Goal: Task Accomplishment & Management: Manage account settings

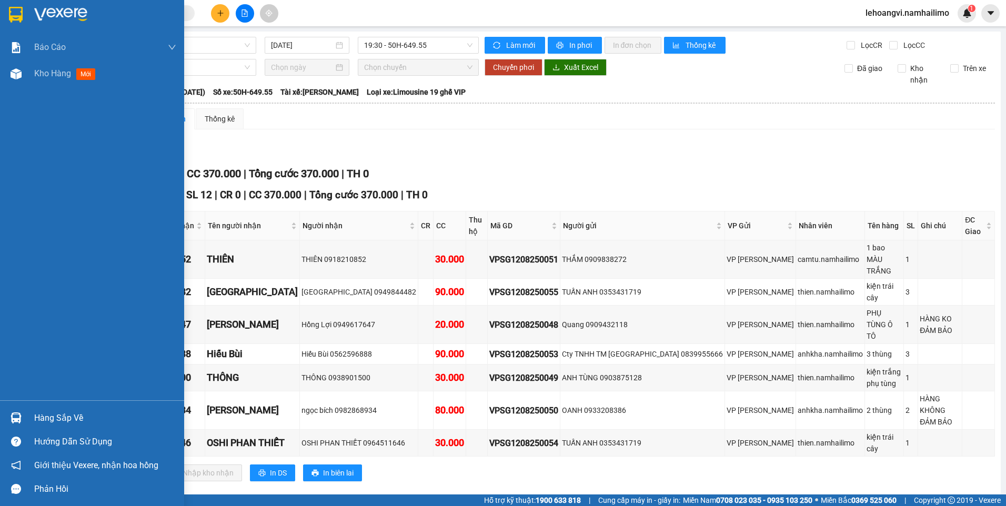
click at [43, 424] on div "Hàng sắp về" at bounding box center [105, 418] width 142 height 16
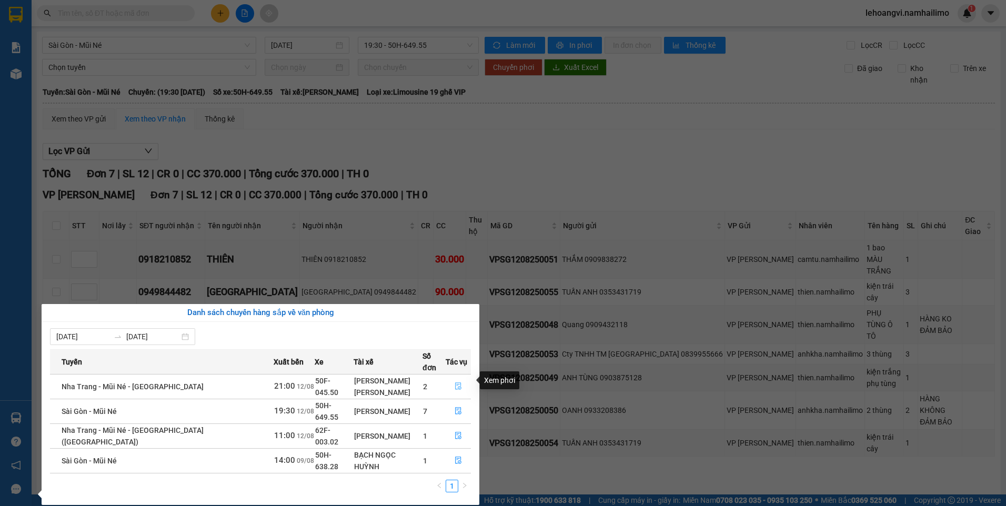
click at [448, 378] on button "button" at bounding box center [458, 386] width 24 height 17
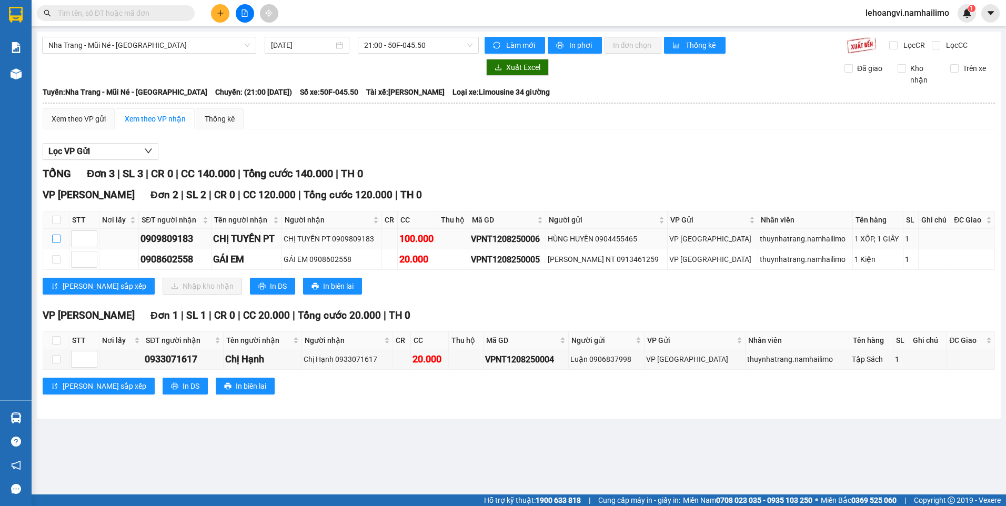
click at [55, 234] on label at bounding box center [56, 239] width 8 height 12
click at [55, 235] on input "checkbox" at bounding box center [56, 239] width 8 height 8
checkbox input "true"
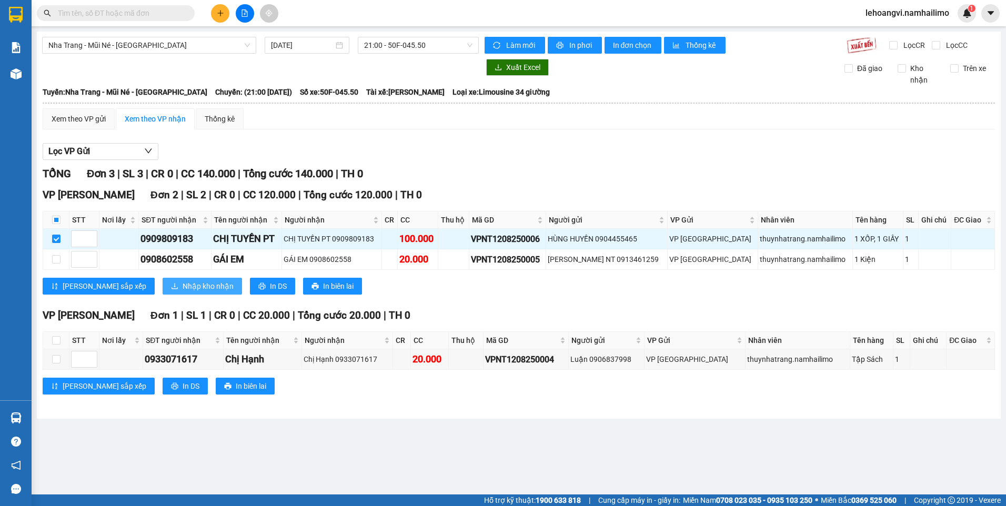
click at [183, 288] on span "Nhập kho nhận" at bounding box center [208, 286] width 51 height 12
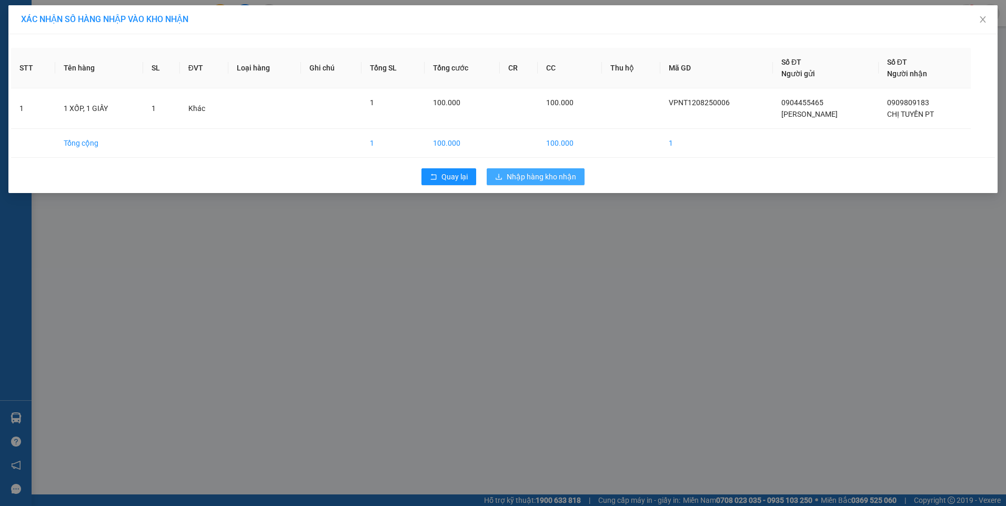
click at [524, 173] on span "Nhập hàng kho nhận" at bounding box center [541, 177] width 69 height 12
